Goal: Task Accomplishment & Management: Use online tool/utility

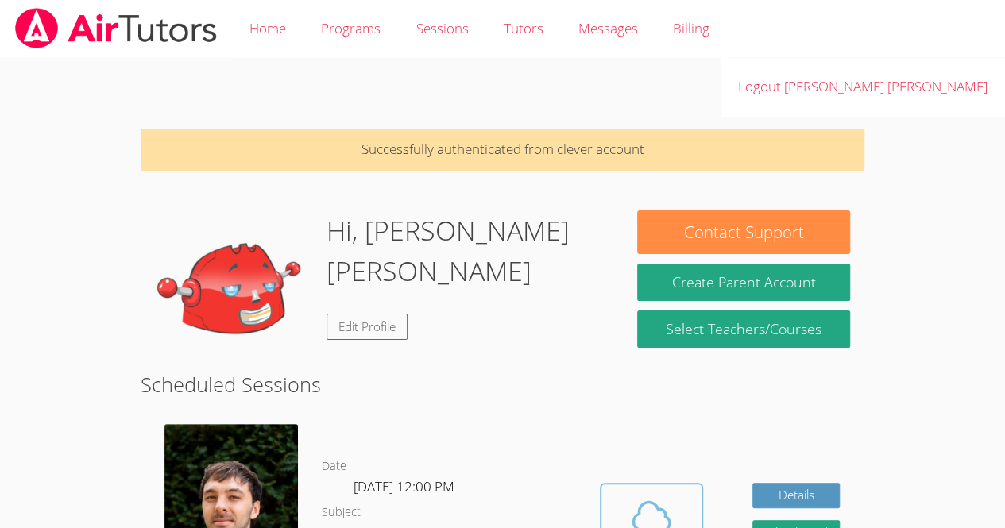
click at [621, 494] on span at bounding box center [651, 516] width 81 height 44
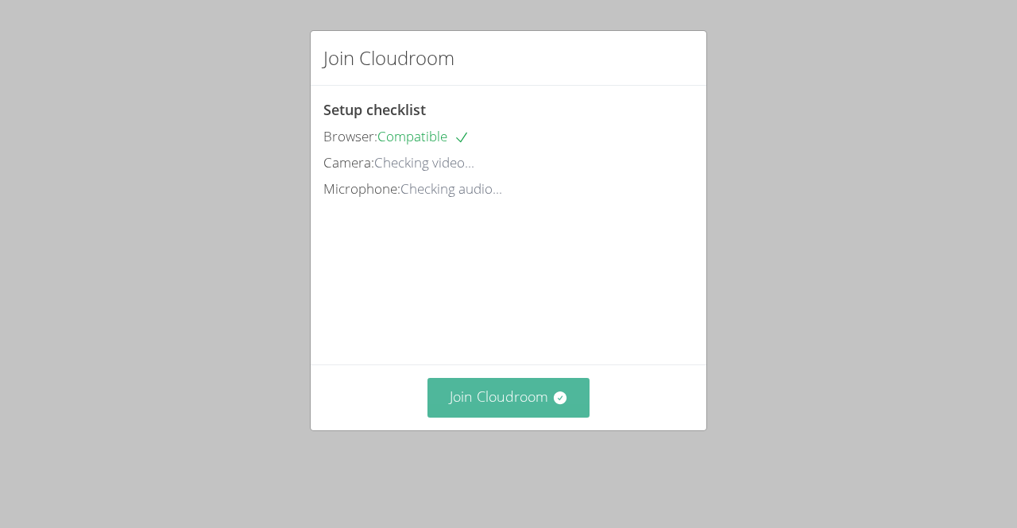
click at [500, 417] on button "Join Cloudroom" at bounding box center [508, 397] width 163 height 39
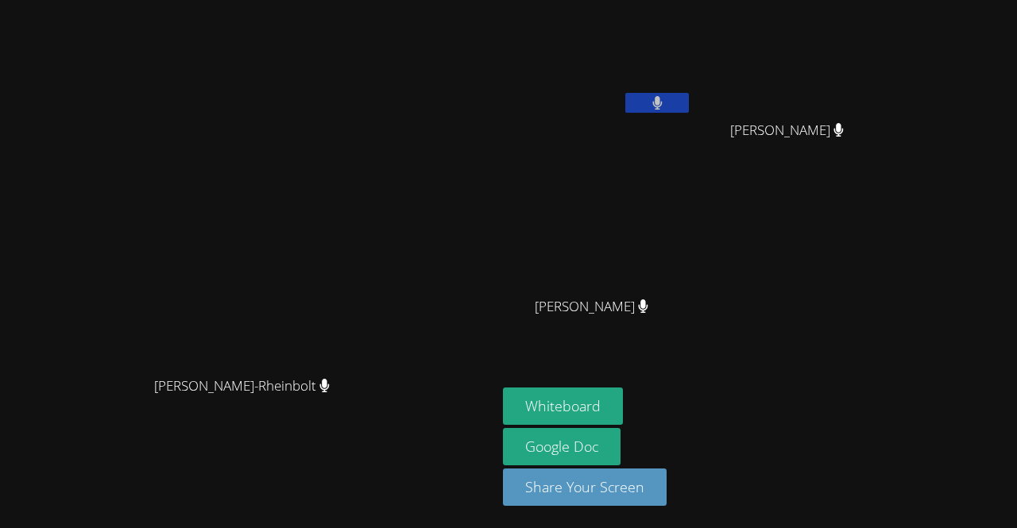
click at [689, 101] on button at bounding box center [657, 103] width 64 height 20
click at [368, 328] on video at bounding box center [249, 232] width 238 height 273
drag, startPoint x: 770, startPoint y: 99, endPoint x: 793, endPoint y: 101, distance: 23.1
click at [689, 101] on button at bounding box center [657, 103] width 64 height 20
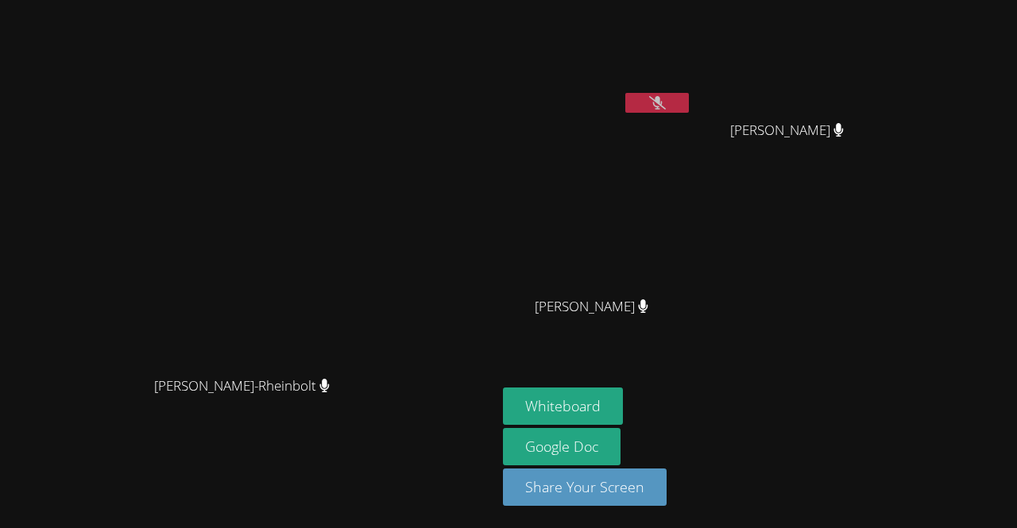
click at [689, 101] on button at bounding box center [657, 103] width 64 height 20
click at [689, 102] on button at bounding box center [657, 103] width 64 height 20
click at [641, 308] on span "Gabrielly Coelho Maia" at bounding box center [592, 307] width 114 height 23
click at [666, 102] on icon at bounding box center [657, 103] width 17 height 14
click at [689, 108] on button at bounding box center [657, 103] width 64 height 20
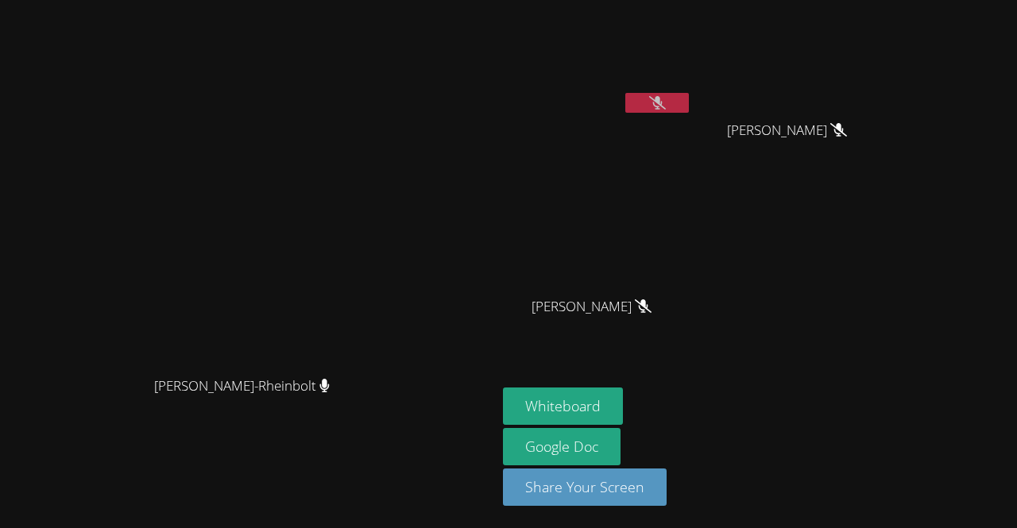
click at [666, 104] on icon at bounding box center [657, 103] width 17 height 14
click at [689, 97] on button at bounding box center [657, 103] width 64 height 20
click at [490, 423] on div "[PERSON_NAME]" at bounding box center [248, 401] width 484 height 64
click at [689, 111] on button at bounding box center [657, 103] width 64 height 20
click at [689, 106] on button at bounding box center [657, 103] width 64 height 20
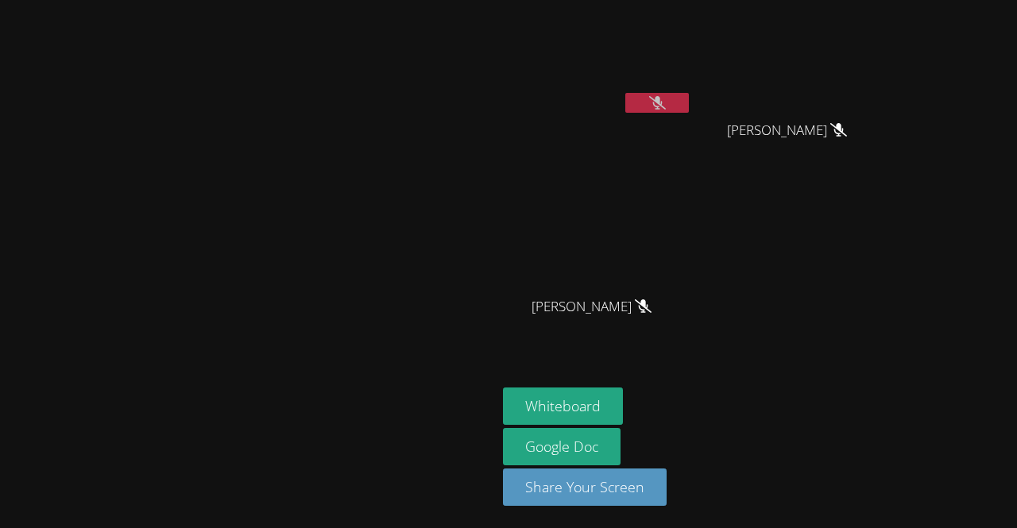
click at [689, 114] on div at bounding box center [657, 105] width 64 height 24
click at [666, 97] on icon at bounding box center [657, 103] width 17 height 14
click at [663, 101] on icon at bounding box center [657, 103] width 10 height 14
click at [666, 101] on icon at bounding box center [657, 103] width 17 height 14
click at [663, 101] on icon at bounding box center [657, 103] width 10 height 14
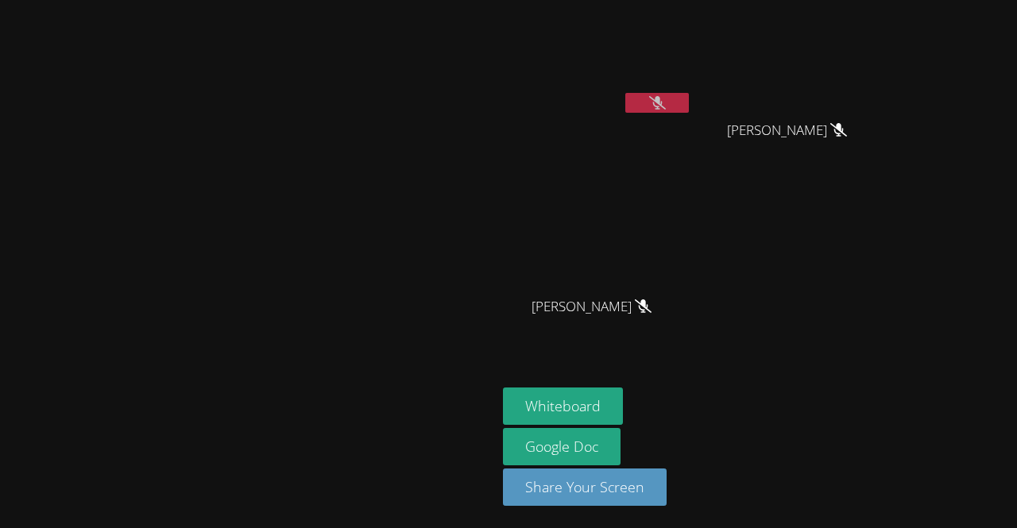
click at [666, 101] on icon at bounding box center [657, 103] width 17 height 14
click at [689, 99] on button at bounding box center [657, 103] width 64 height 20
click at [689, 110] on button at bounding box center [657, 103] width 64 height 20
click at [662, 105] on icon at bounding box center [657, 103] width 10 height 14
click at [689, 106] on button at bounding box center [657, 103] width 64 height 20
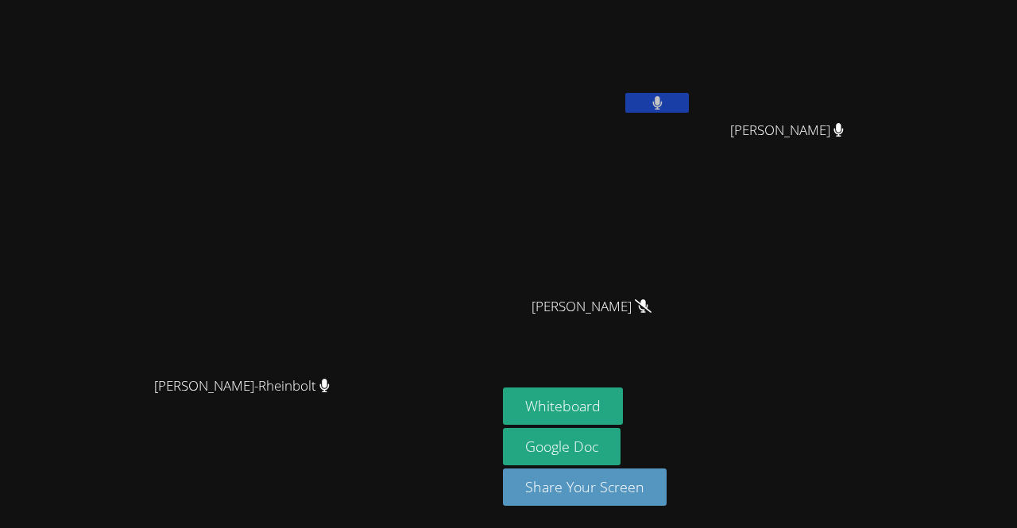
click at [662, 102] on icon at bounding box center [657, 103] width 10 height 14
click at [666, 106] on icon at bounding box center [657, 103] width 17 height 14
click at [689, 106] on button at bounding box center [657, 103] width 64 height 20
click at [662, 97] on icon at bounding box center [657, 103] width 10 height 14
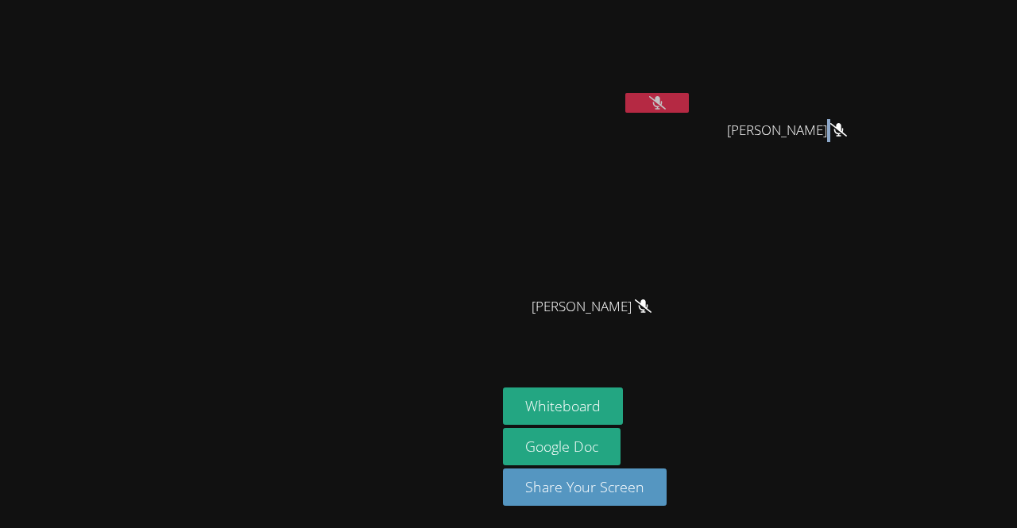
click at [689, 95] on button at bounding box center [657, 103] width 64 height 20
click at [663, 102] on icon at bounding box center [657, 103] width 10 height 14
click at [666, 104] on icon at bounding box center [657, 103] width 17 height 14
click at [689, 110] on button at bounding box center [657, 103] width 64 height 20
click at [666, 100] on icon at bounding box center [657, 103] width 17 height 14
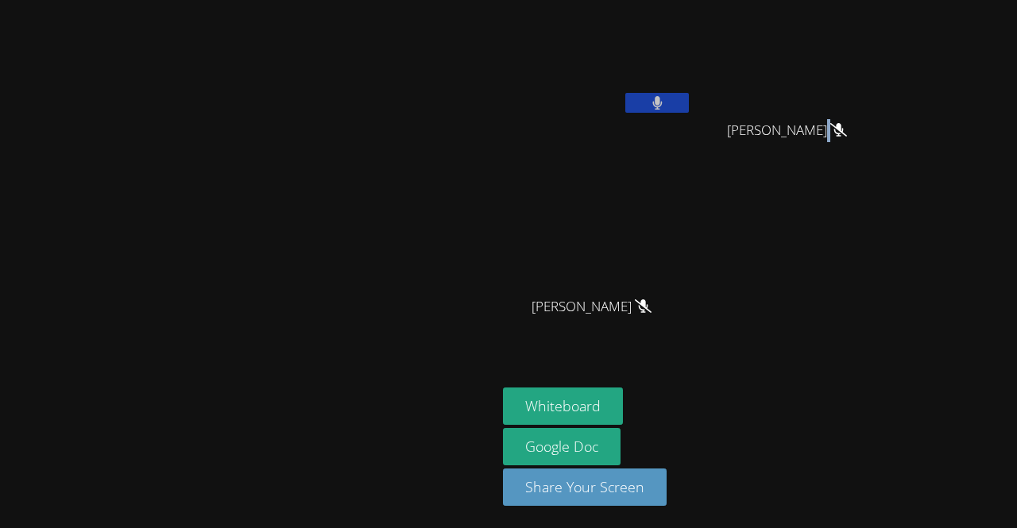
click at [689, 106] on button at bounding box center [657, 103] width 64 height 20
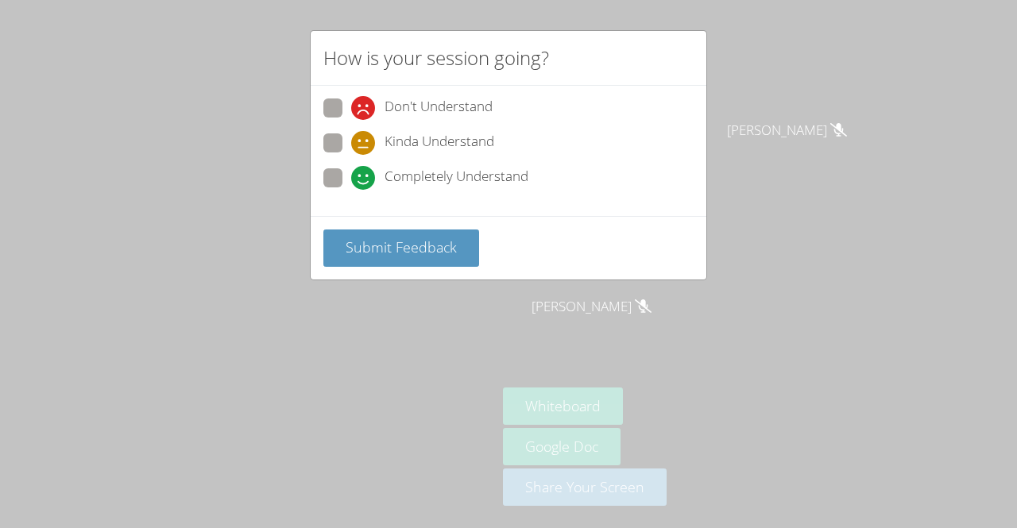
click at [689, 325] on div "How is your session going? Don't Understand Kinda Understand Completely Underst…" at bounding box center [508, 264] width 1017 height 528
click at [441, 177] on span "Completely Understand" at bounding box center [457, 178] width 144 height 24
click at [365, 177] on input "Completely Understand" at bounding box center [358, 175] width 14 height 14
radio input "true"
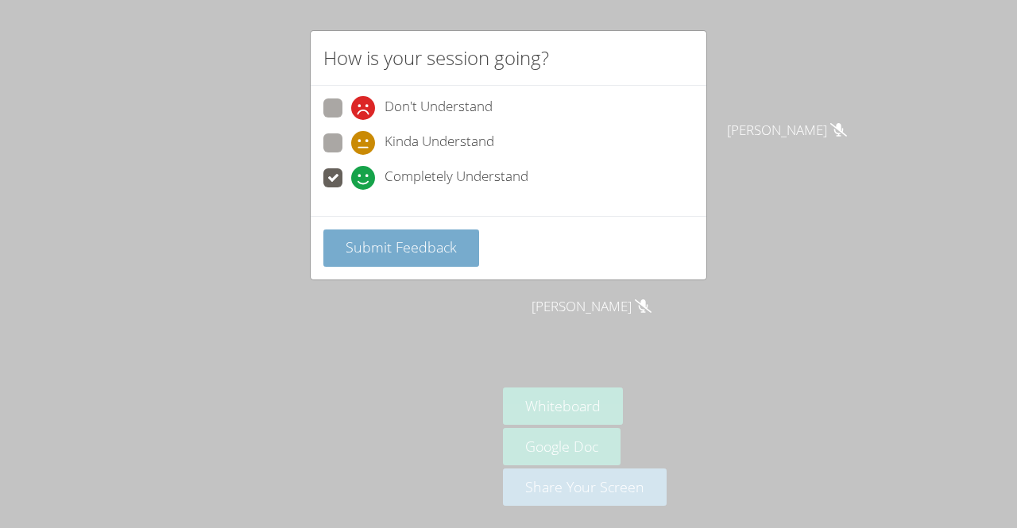
click at [438, 257] on button "Submit Feedback" at bounding box center [401, 248] width 156 height 37
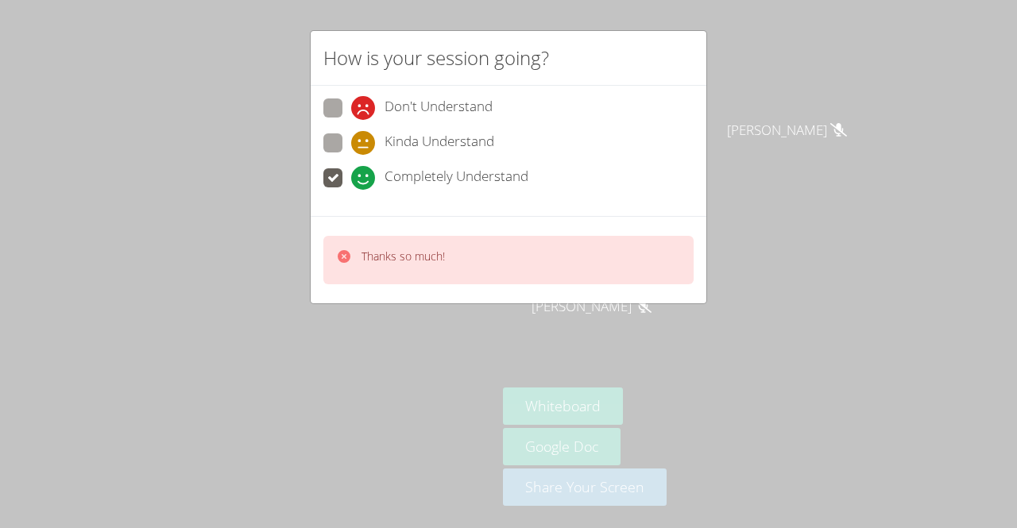
click at [451, 258] on div "Thanks so much!" at bounding box center [508, 260] width 370 height 48
click at [397, 183] on span "Completely Understand" at bounding box center [457, 178] width 144 height 24
click at [365, 182] on input "Completely Understand" at bounding box center [358, 175] width 14 height 14
click at [452, 256] on div "Thanks so much!" at bounding box center [508, 260] width 370 height 48
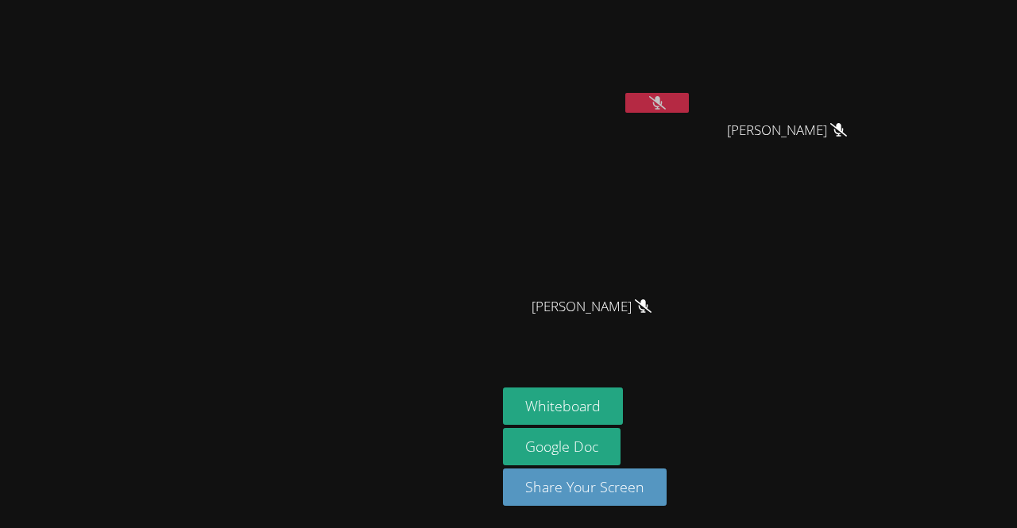
click at [666, 99] on icon at bounding box center [657, 103] width 17 height 14
click at [689, 99] on button at bounding box center [657, 103] width 64 height 20
click at [666, 96] on icon at bounding box center [657, 103] width 17 height 14
click at [663, 96] on icon at bounding box center [657, 103] width 10 height 14
click at [666, 109] on icon at bounding box center [657, 103] width 17 height 14
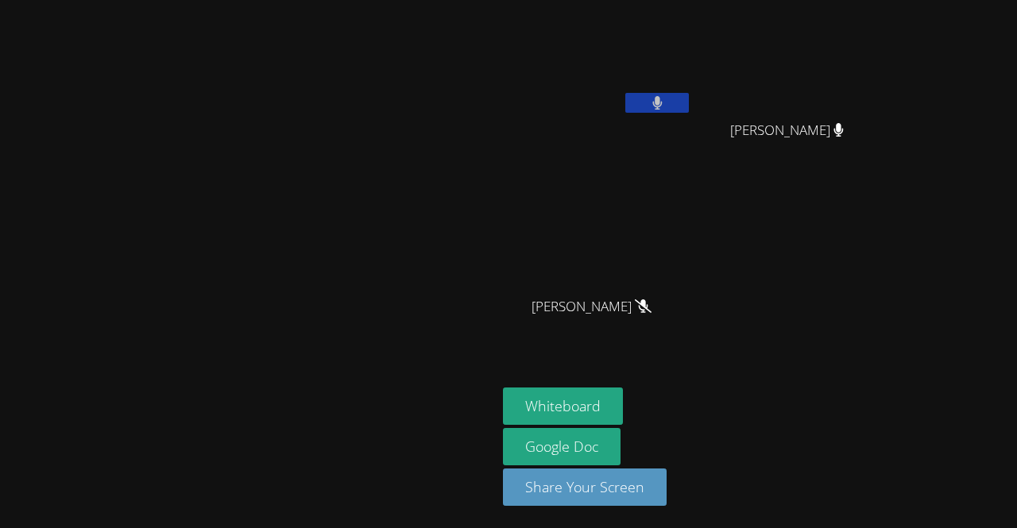
click at [689, 109] on button at bounding box center [657, 103] width 64 height 20
click at [689, 102] on button at bounding box center [657, 103] width 64 height 20
click at [689, 103] on button at bounding box center [657, 103] width 64 height 20
click at [663, 103] on icon at bounding box center [657, 103] width 10 height 14
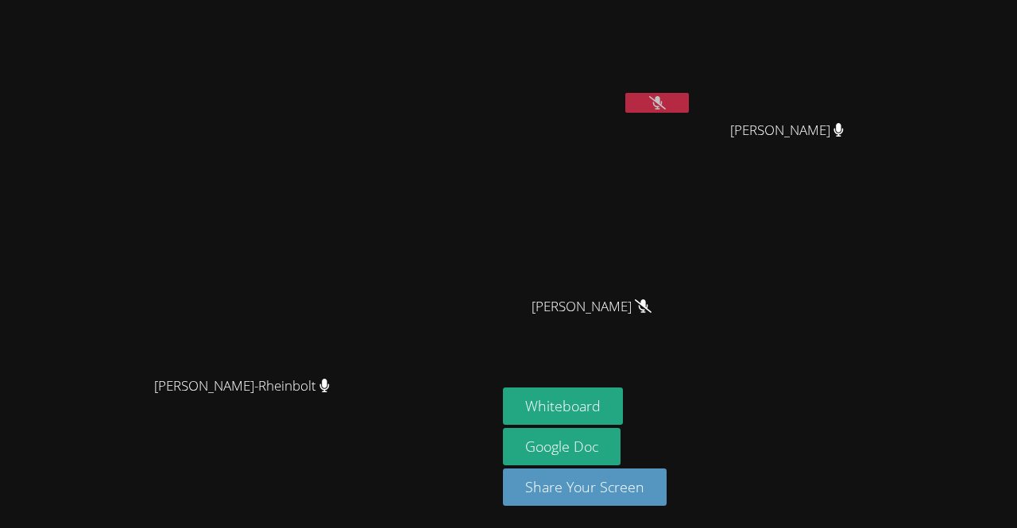
click at [666, 103] on icon at bounding box center [657, 103] width 17 height 14
drag, startPoint x: 792, startPoint y: 106, endPoint x: 942, endPoint y: 262, distance: 216.9
click at [888, 262] on div "Julia Beatriz Miranda Ferreira Hevelin Dos Santos Pereira Hevelin Dos Santos Pe…" at bounding box center [695, 179] width 385 height 346
click at [689, 106] on button at bounding box center [657, 103] width 64 height 20
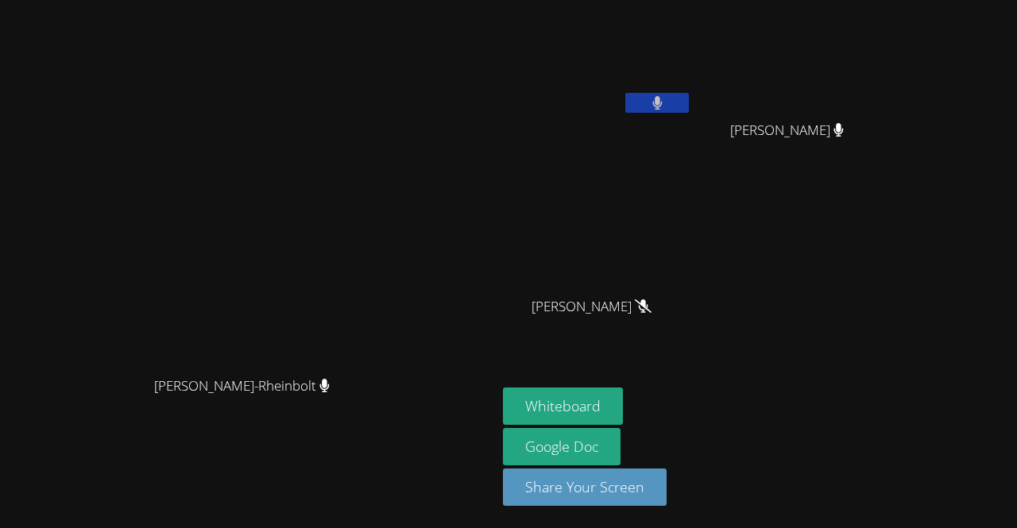
click at [689, 107] on button at bounding box center [657, 103] width 64 height 20
